Goal: Task Accomplishment & Management: Manage account settings

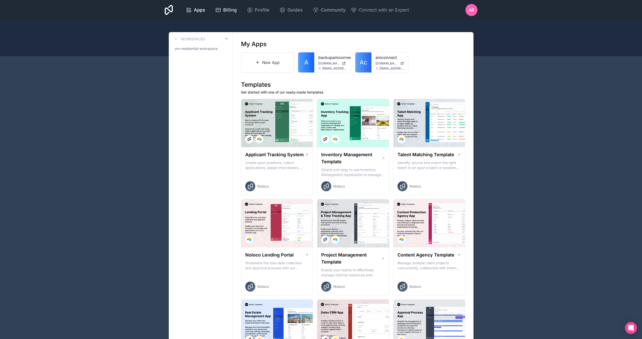
click at [226, 11] on span "Billing" at bounding box center [230, 10] width 14 height 7
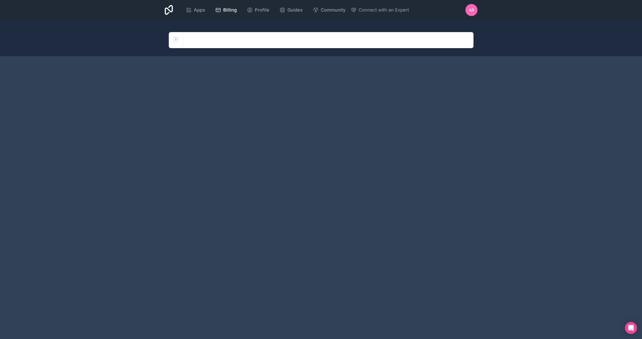
drag, startPoint x: 176, startPoint y: 39, endPoint x: 173, endPoint y: 39, distance: 2.8
click at [176, 39] on icon at bounding box center [175, 39] width 1 height 2
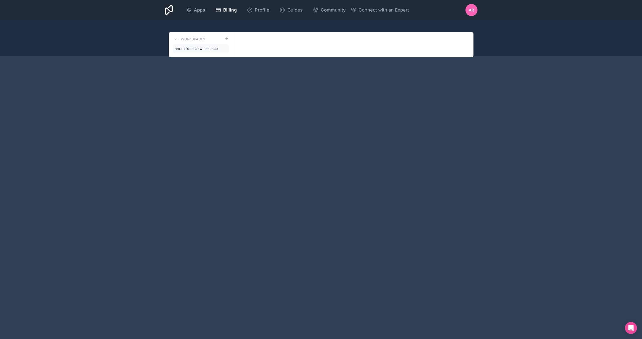
click at [196, 48] on span "am-residential-workspace" at bounding box center [196, 48] width 43 height 5
click at [472, 11] on span "AR" at bounding box center [471, 10] width 5 height 6
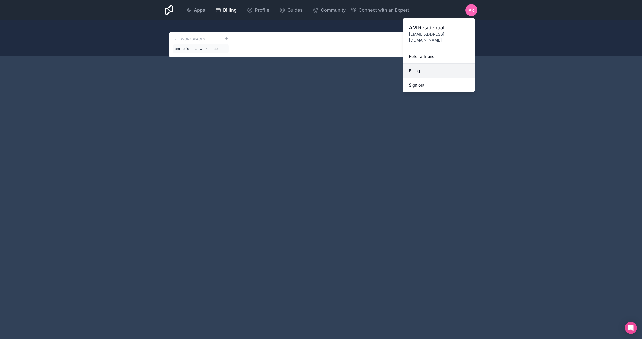
click at [421, 64] on link "Billing" at bounding box center [439, 71] width 72 height 14
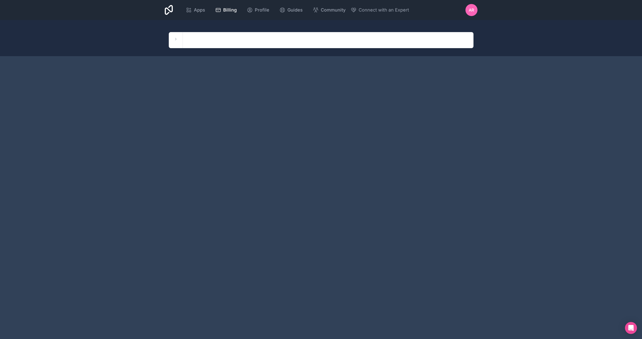
click at [421, 61] on div "Apps Billing Profile Guides Community Connect with an Expert AR Billing Profile…" at bounding box center [321, 169] width 642 height 339
click at [208, 38] on div "Workspaces am-residential-workspace" at bounding box center [321, 40] width 305 height 16
click at [169, 41] on div "Workspaces am-residential-workspace" at bounding box center [176, 40] width 14 height 16
click at [177, 39] on icon at bounding box center [176, 39] width 4 height 4
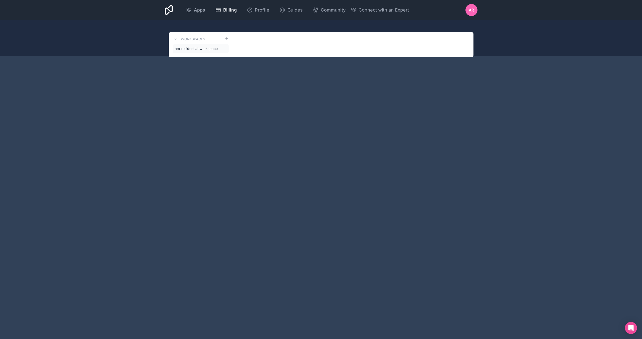
click at [230, 11] on span "Billing" at bounding box center [230, 10] width 14 height 7
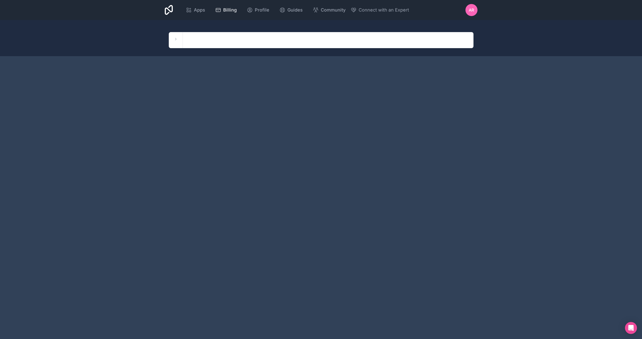
click at [230, 11] on span "Billing" at bounding box center [230, 10] width 14 height 7
click at [257, 10] on span "Profile" at bounding box center [262, 10] width 15 height 7
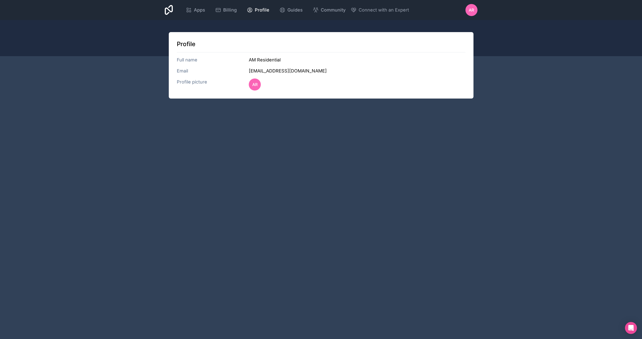
click at [172, 11] on icon at bounding box center [169, 10] width 8 height 10
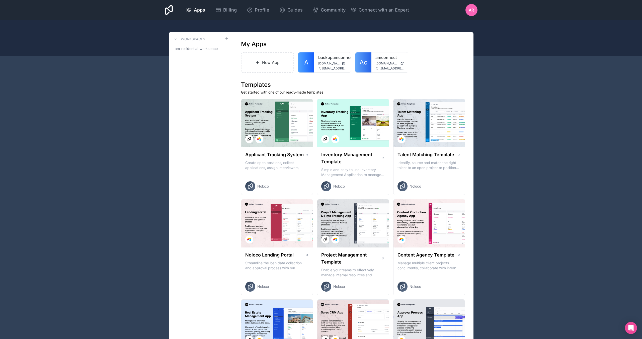
click at [469, 12] on span "AR" at bounding box center [471, 10] width 5 height 6
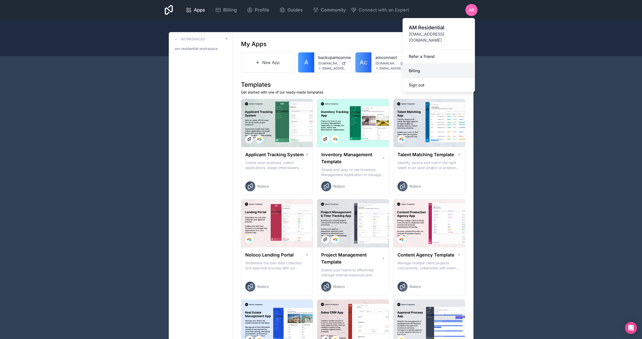
click at [423, 64] on link "Billing" at bounding box center [439, 71] width 72 height 14
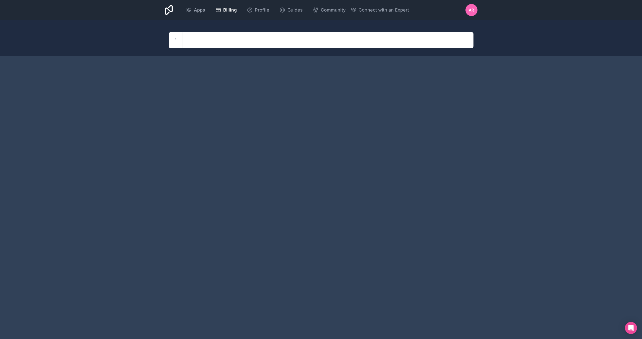
click at [423, 64] on div "Apps Billing Profile Guides Community Connect with an Expert AR Billing Profile…" at bounding box center [321, 169] width 642 height 339
click at [199, 13] on span "Apps" at bounding box center [199, 10] width 11 height 7
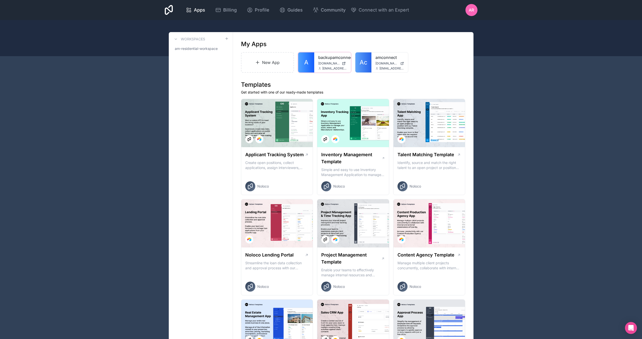
click at [323, 65] on div "backupamconnect backupamconnect.noloco.co leadforwarding@amresidential.com" at bounding box center [332, 62] width 37 height 20
click at [374, 70] on div "amconnect connect.amresidential.com leadforwarding@amresidential.com" at bounding box center [390, 62] width 37 height 20
click at [376, 66] on div "amconnect connect.amresidential.com leadforwarding@amresidential.com" at bounding box center [390, 62] width 37 height 20
click at [0, 0] on icon at bounding box center [0, 0] width 0 height 0
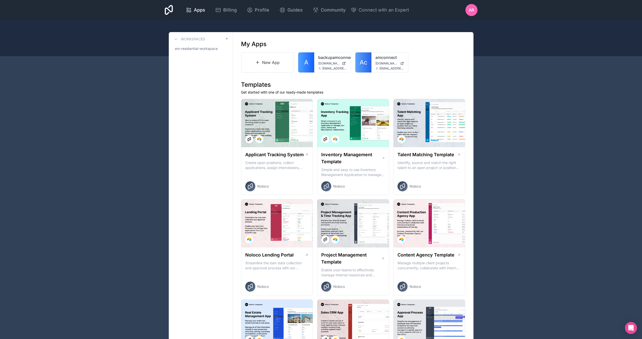
click at [420, 57] on div "New App A backupamconnect backupamconnect.noloco.co leadforwarding@amresidentia…" at bounding box center [353, 62] width 225 height 21
click at [471, 12] on span "AR" at bounding box center [471, 10] width 5 height 6
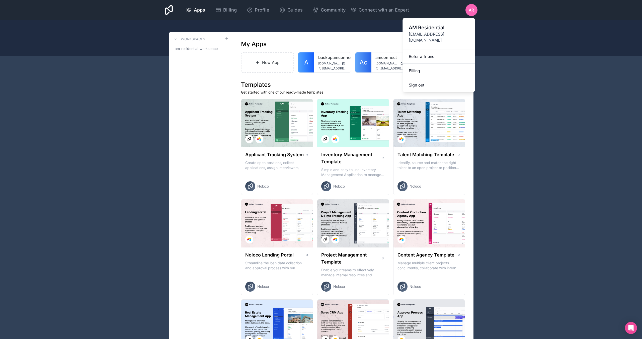
click at [431, 28] on span "AM Residential" at bounding box center [439, 27] width 60 height 7
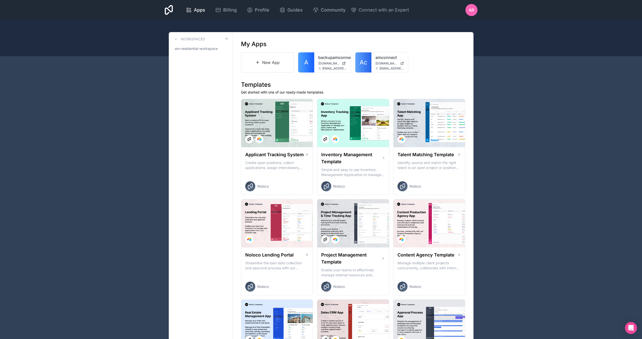
click at [474, 10] on div "AR" at bounding box center [472, 10] width 12 height 12
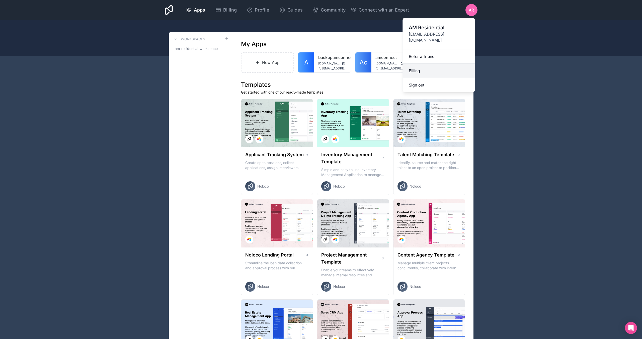
click at [416, 64] on link "Billing" at bounding box center [439, 71] width 72 height 14
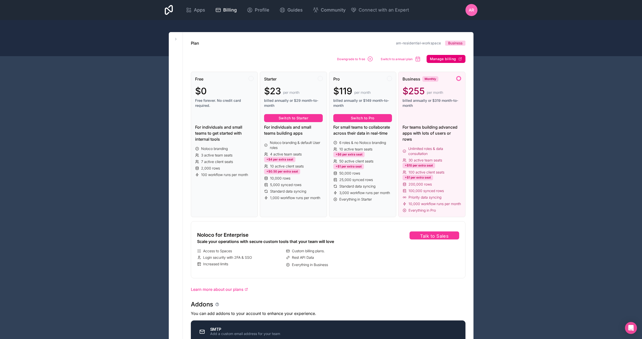
click at [446, 60] on span "Manage billing" at bounding box center [443, 59] width 26 height 5
